Goal: Task Accomplishment & Management: Complete application form

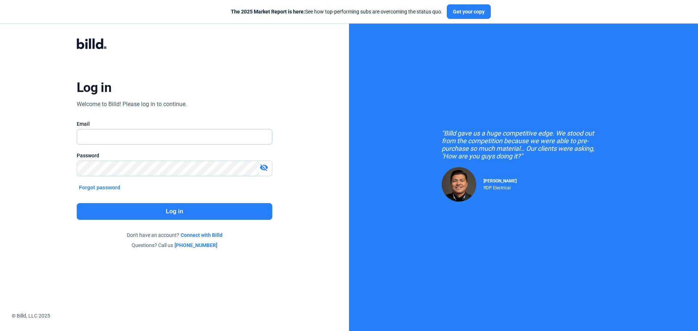
click at [96, 133] on input "text" at bounding box center [170, 136] width 187 height 15
type input "[EMAIL_ADDRESS][DOMAIN_NAME]"
click at [207, 208] on button "Log in" at bounding box center [175, 211] width 196 height 17
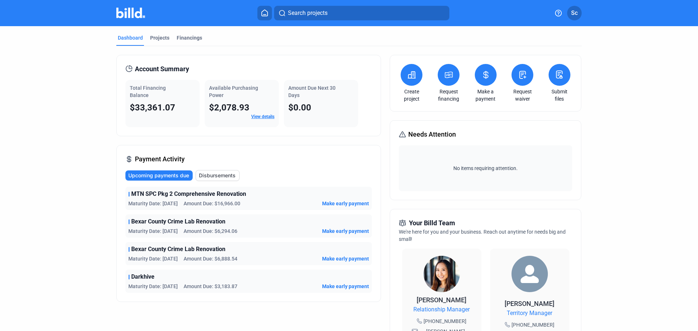
click at [151, 35] on div "Projects" at bounding box center [159, 37] width 19 height 7
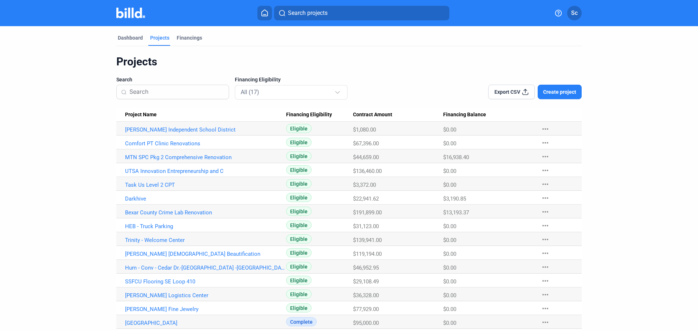
scroll to position [44, 0]
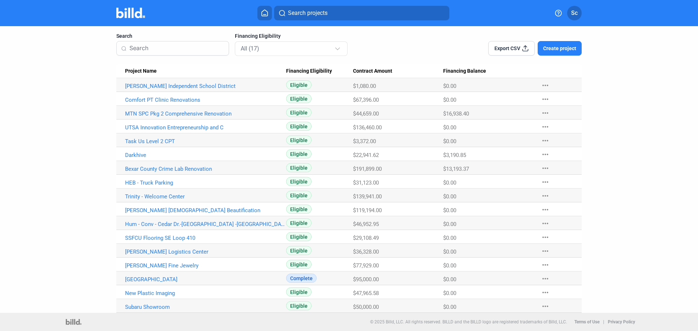
click at [551, 50] on span "Create project" at bounding box center [559, 48] width 33 height 7
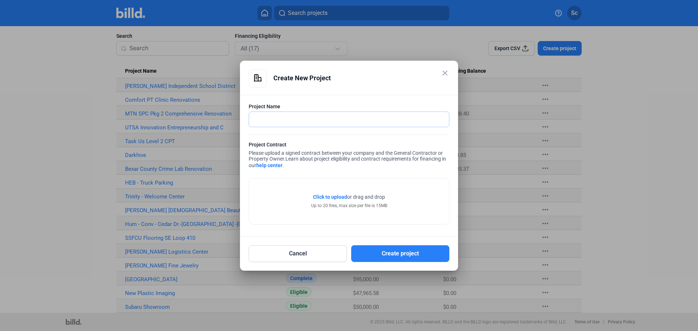
click at [321, 117] on input "text" at bounding box center [345, 119] width 192 height 15
type input "Stric NE [MEDICAL_DATA] Swap"
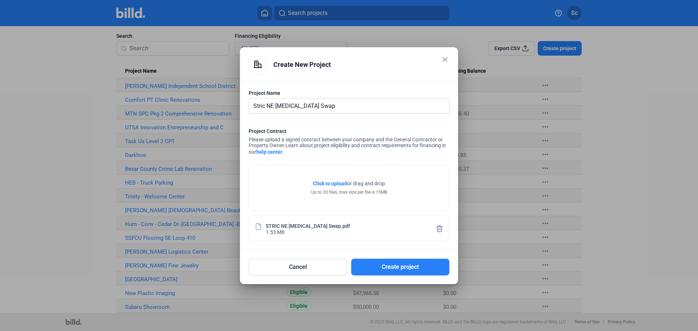
click at [407, 271] on button "Create project" at bounding box center [400, 267] width 98 height 17
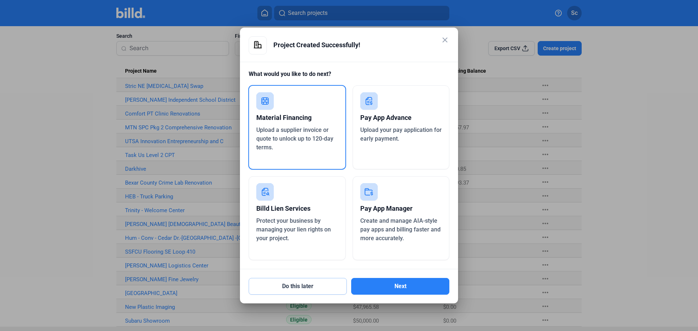
click at [286, 292] on button "Do this later" at bounding box center [298, 286] width 98 height 17
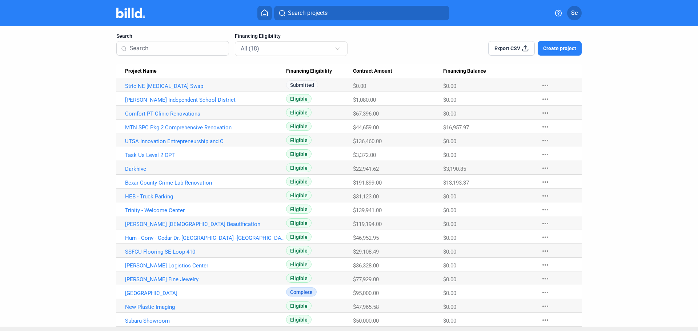
click at [181, 89] on link "[PERSON_NAME] Independent School District" at bounding box center [205, 86] width 161 height 7
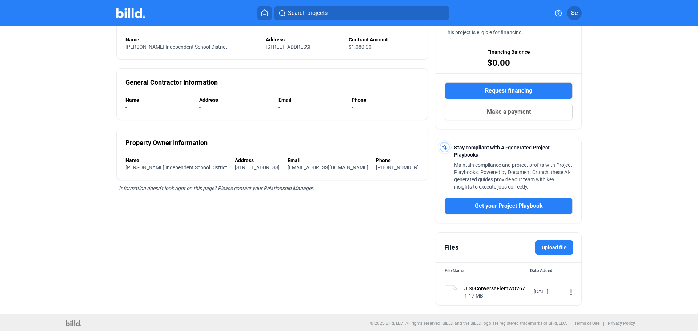
scroll to position [80, 0]
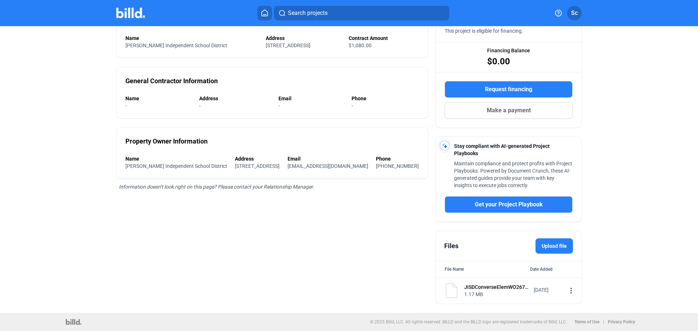
click at [567, 290] on mat-icon "more_vert" at bounding box center [571, 290] width 9 height 9
click at [574, 303] on span "View" at bounding box center [572, 303] width 11 height 5
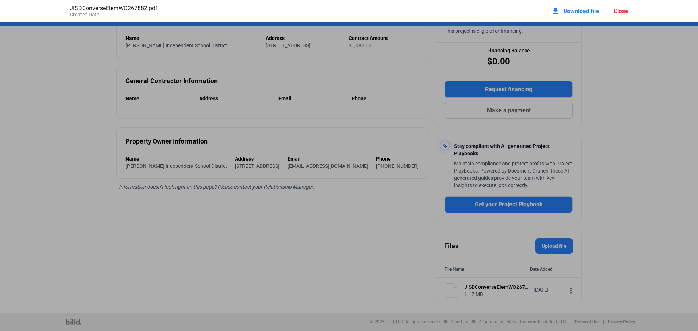
scroll to position [4, 0]
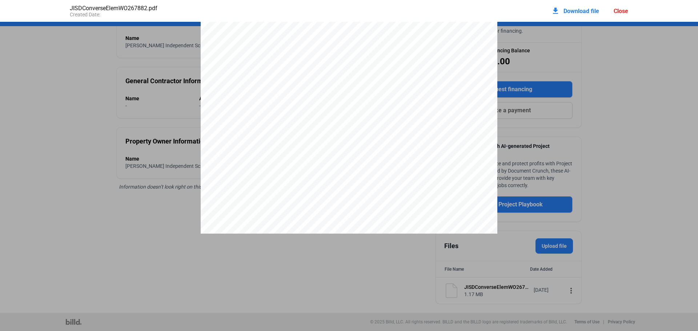
click at [625, 14] on div "Close" at bounding box center [621, 11] width 15 height 7
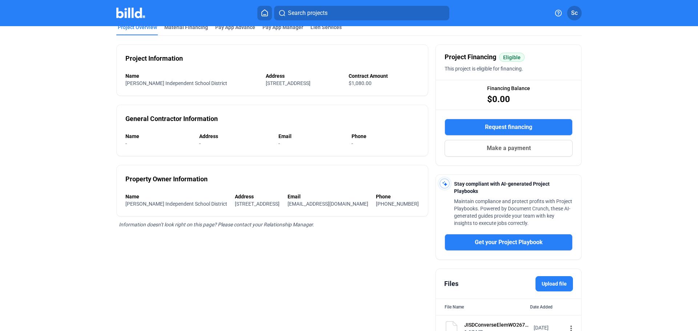
scroll to position [0, 0]
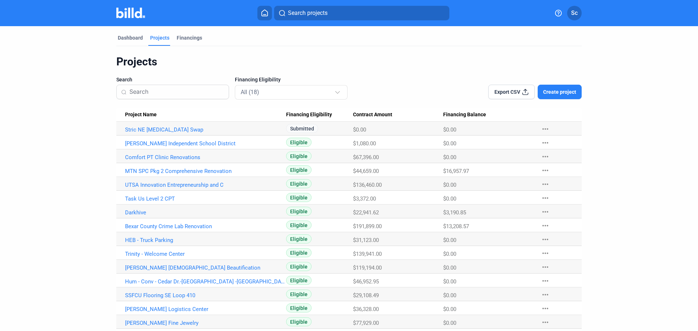
click at [555, 88] on button "Create project" at bounding box center [560, 92] width 44 height 15
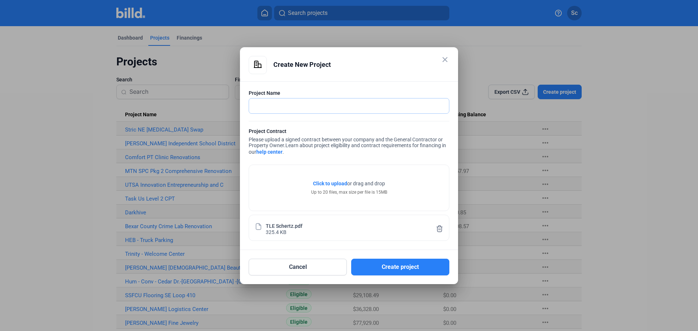
click at [277, 109] on input "text" at bounding box center [345, 106] width 192 height 15
type input "TLE Schertz #2"
click at [401, 269] on button "Create project" at bounding box center [400, 267] width 98 height 17
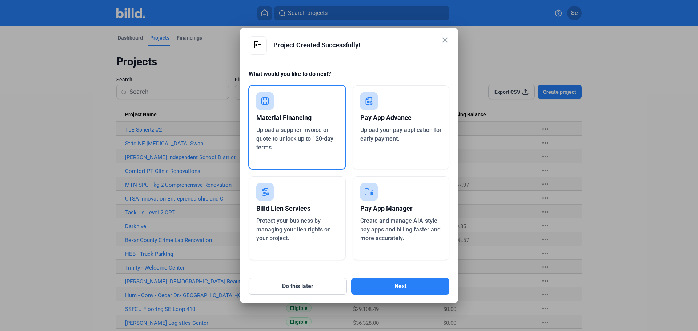
click at [640, 76] on div at bounding box center [349, 165] width 698 height 331
click at [446, 37] on mat-icon "close" at bounding box center [445, 40] width 9 height 9
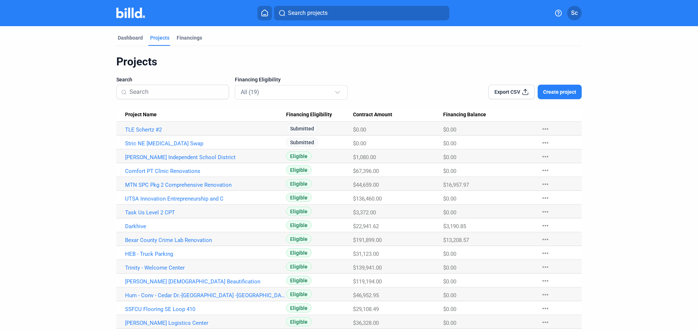
click at [185, 36] on div "Financings" at bounding box center [189, 37] width 25 height 7
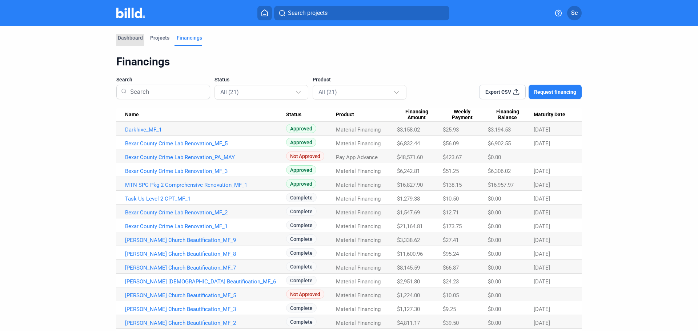
drag, startPoint x: 124, startPoint y: 36, endPoint x: 251, endPoint y: 37, distance: 127.2
click at [131, 36] on div "Dashboard" at bounding box center [130, 37] width 25 height 7
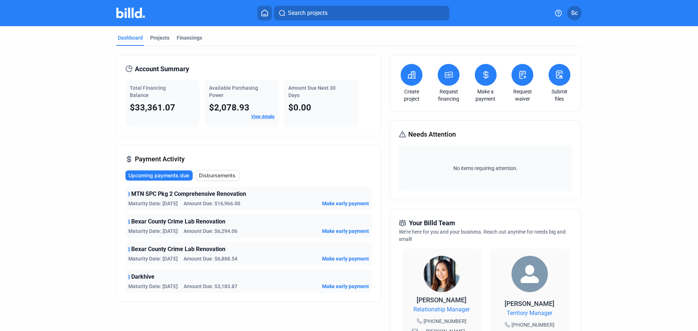
click at [446, 76] on icon at bounding box center [448, 75] width 9 height 9
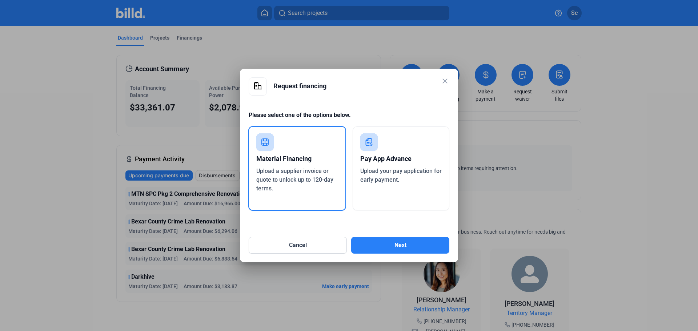
click at [442, 82] on mat-icon "close" at bounding box center [445, 81] width 9 height 9
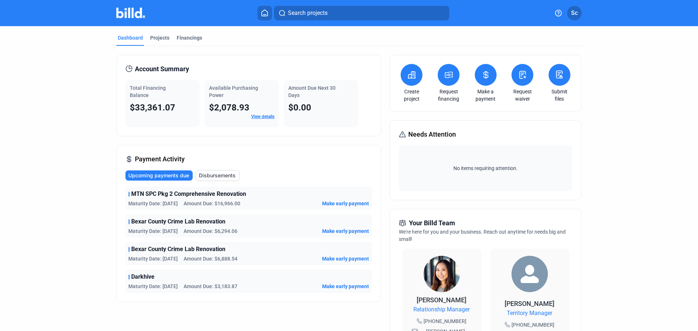
click at [574, 11] on span "Sc" at bounding box center [574, 13] width 7 height 9
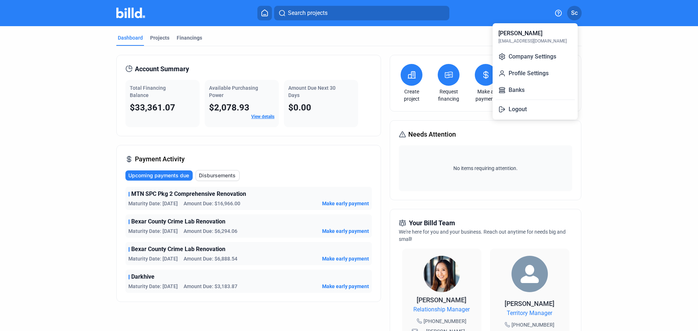
click at [527, 84] on button "Banks" at bounding box center [535, 90] width 79 height 15
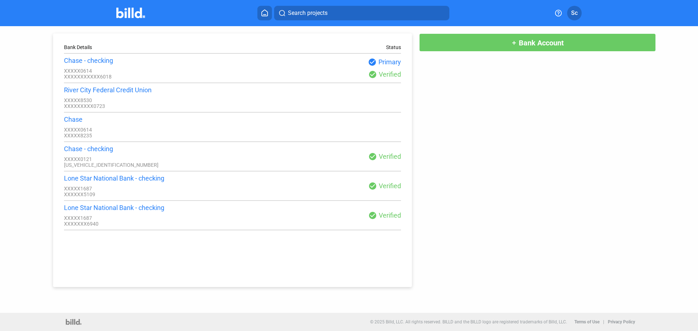
click at [139, 15] on img at bounding box center [130, 13] width 29 height 11
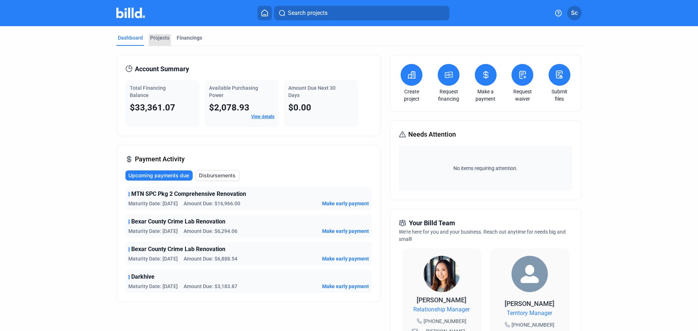
click at [157, 40] on div "Projects" at bounding box center [159, 37] width 19 height 7
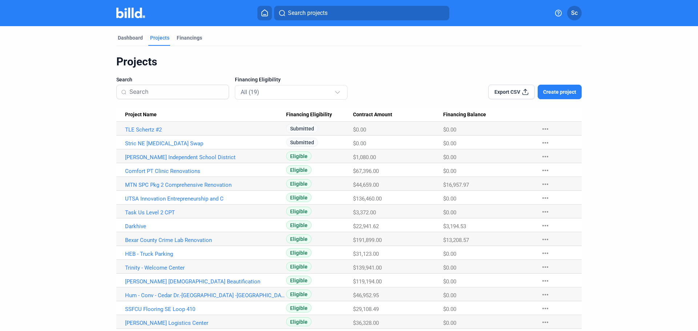
click at [566, 96] on button "Create project" at bounding box center [560, 92] width 44 height 15
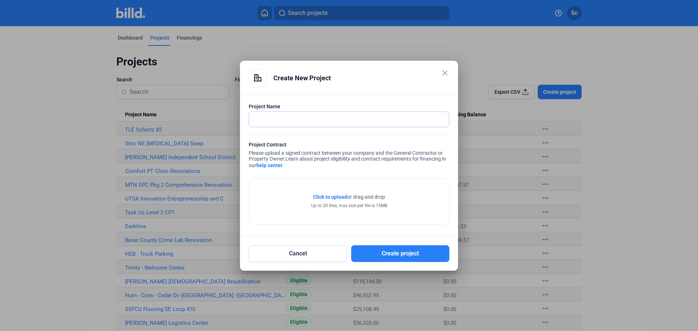
click at [282, 120] on input "text" at bounding box center [345, 119] width 192 height 15
click at [443, 69] on mat-icon "close" at bounding box center [445, 73] width 9 height 9
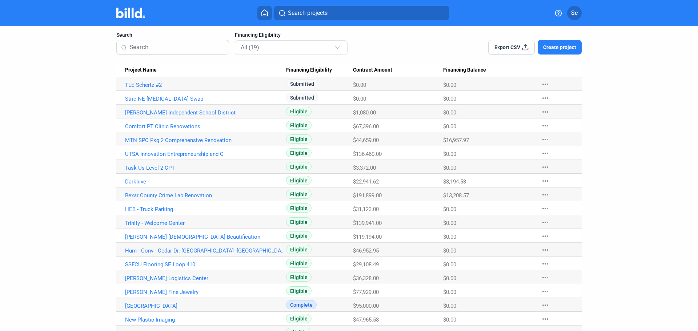
scroll to position [71, 0]
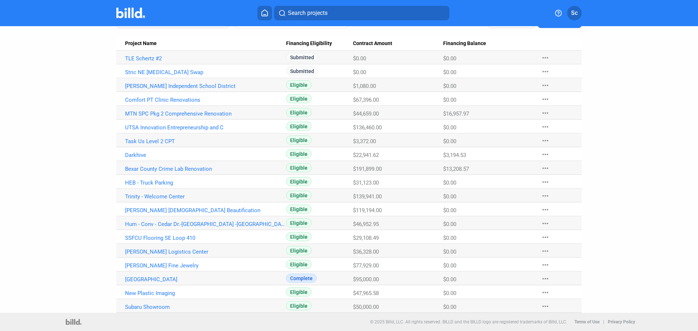
click at [140, 62] on link "Darkhive" at bounding box center [205, 58] width 161 height 7
